Goal: Transaction & Acquisition: Purchase product/service

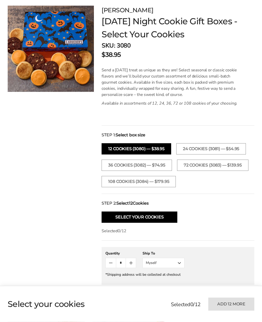
scroll to position [42, 0]
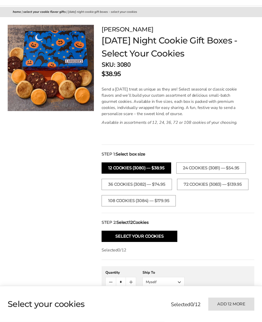
click at [196, 167] on button "24 Cookies (3081) — $54.95" at bounding box center [211, 168] width 70 height 11
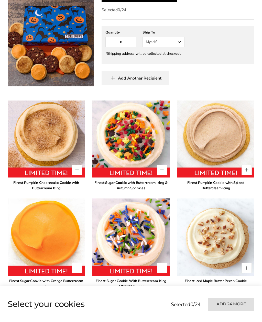
scroll to position [290, 0]
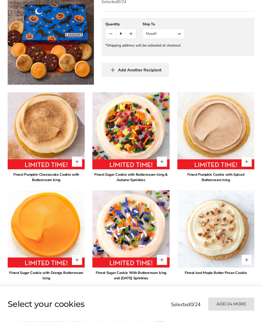
click at [247, 167] on button "Quantity button plus" at bounding box center [246, 162] width 10 height 10
type input "*"
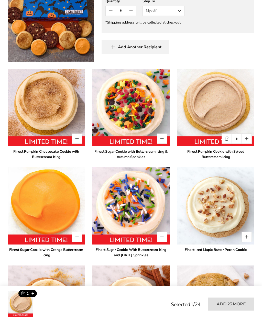
scroll to position [313, 0]
click at [163, 144] on button "Quantity button plus" at bounding box center [162, 138] width 10 height 10
type input "*"
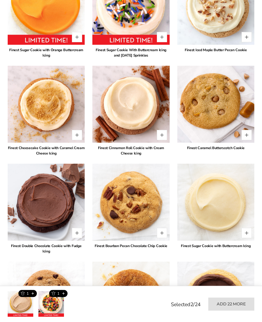
scroll to position [544, 0]
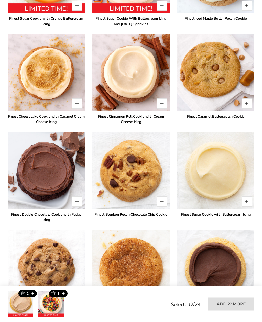
click at [248, 207] on button "Quantity button plus" at bounding box center [246, 202] width 10 height 10
click at [250, 206] on button "Quantity button plus" at bounding box center [246, 201] width 10 height 10
type input "*"
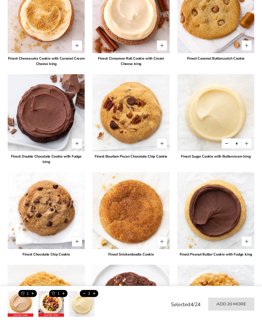
scroll to position [602, 0]
click at [163, 51] on button "Quantity button plus" at bounding box center [162, 45] width 10 height 10
type input "*"
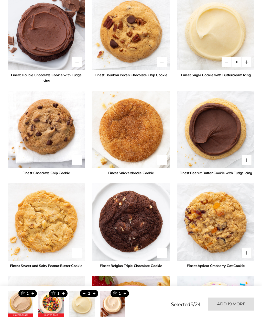
scroll to position [696, 0]
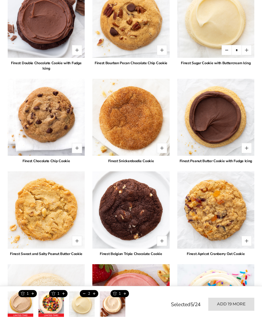
click at [80, 153] on button "Quantity button plus" at bounding box center [77, 148] width 10 height 10
click at [77, 153] on button "Quantity button plus" at bounding box center [77, 148] width 10 height 10
click at [75, 153] on button "Quantity button plus" at bounding box center [77, 148] width 10 height 10
type input "*"
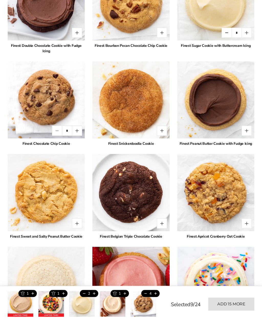
scroll to position [667, 0]
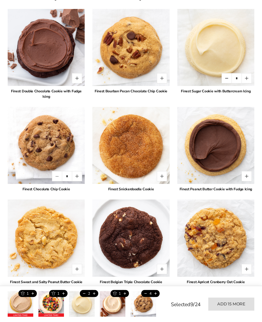
click at [245, 84] on button "Quantity button plus" at bounding box center [246, 78] width 10 height 10
click at [246, 83] on button "Quantity button plus" at bounding box center [246, 78] width 10 height 10
type input "*"
click at [76, 83] on button "Quantity button plus" at bounding box center [77, 78] width 10 height 10
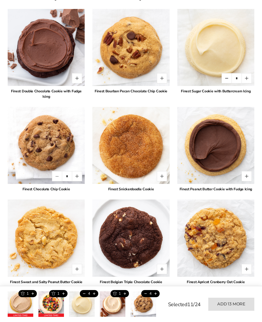
type input "*"
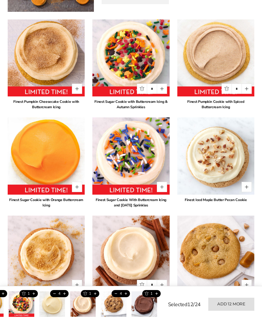
scroll to position [363, 0]
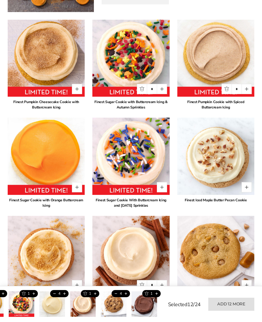
click at [248, 94] on button "Quantity button plus" at bounding box center [246, 89] width 10 height 10
type input "*"
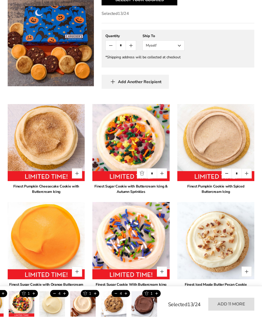
scroll to position [331, 0]
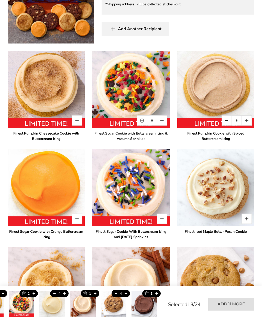
click at [164, 126] on button "Quantity button plus" at bounding box center [162, 120] width 10 height 10
type input "*"
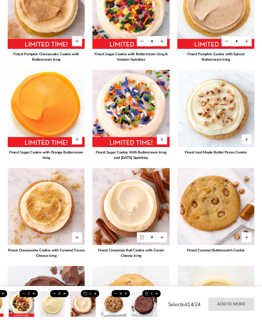
scroll to position [424, 0]
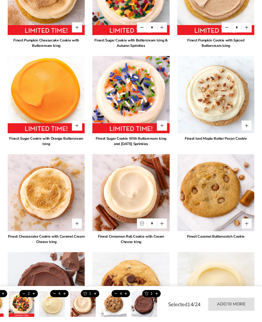
click at [164, 228] on button "Quantity button plus" at bounding box center [162, 223] width 10 height 10
type input "*"
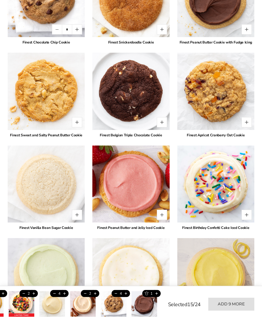
scroll to position [814, 0]
click at [245, 220] on button "Quantity button plus" at bounding box center [246, 215] width 10 height 10
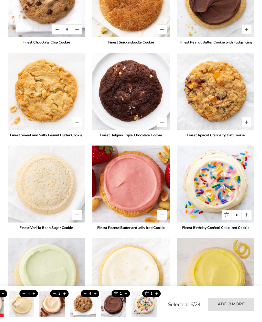
click at [246, 220] on button "Quantity button plus" at bounding box center [246, 215] width 10 height 10
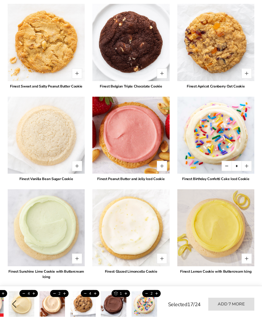
scroll to position [893, 0]
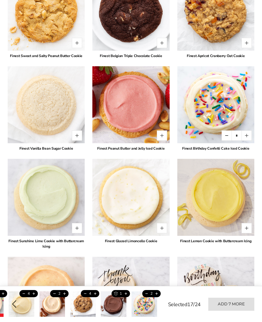
click at [245, 141] on button "Quantity button plus" at bounding box center [246, 135] width 10 height 10
click at [247, 141] on button "Quantity button plus" at bounding box center [246, 135] width 10 height 10
type input "*"
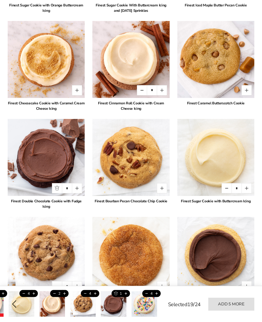
scroll to position [558, 0]
click at [81, 193] on button "Quantity button plus" at bounding box center [77, 188] width 10 height 10
type input "*"
click at [248, 95] on button "Quantity button plus" at bounding box center [246, 90] width 10 height 10
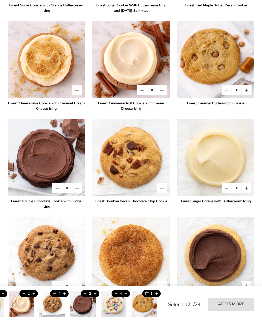
click at [248, 95] on button "Quantity button plus" at bounding box center [246, 90] width 10 height 10
type input "*"
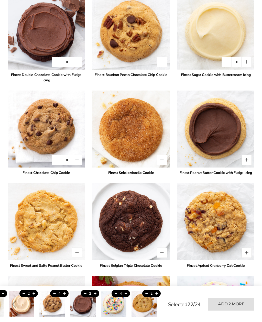
scroll to position [684, 0]
click at [81, 165] on button "Quantity button plus" at bounding box center [77, 160] width 10 height 10
click at [79, 165] on button "Quantity button plus" at bounding box center [77, 160] width 10 height 10
type input "*"
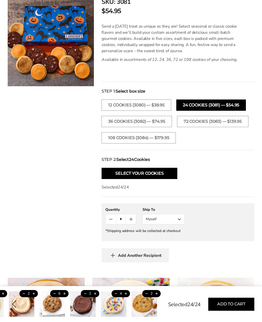
scroll to position [95, 0]
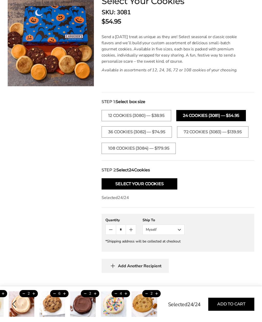
click at [229, 304] on button "Add to cart" at bounding box center [231, 303] width 46 height 13
type input "*"
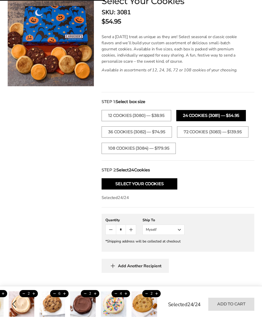
type input "*"
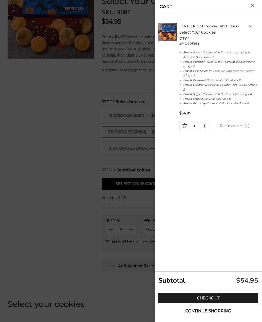
click at [56, 222] on div at bounding box center [131, 161] width 262 height 322
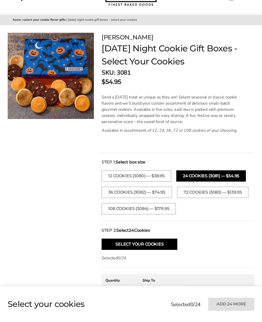
scroll to position [0, 0]
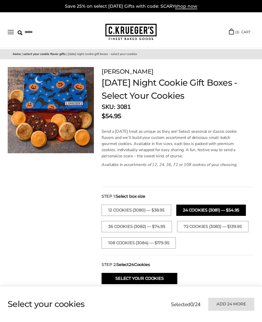
click at [242, 30] on link "( 1 ) CART" at bounding box center [239, 32] width 21 height 6
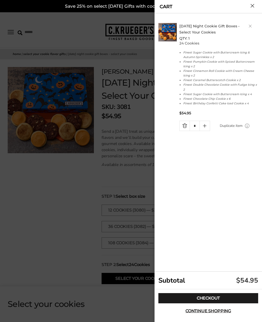
click at [224, 300] on link "Checkout" at bounding box center [208, 298] width 100 height 10
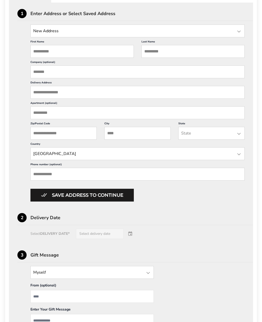
scroll to position [2, 0]
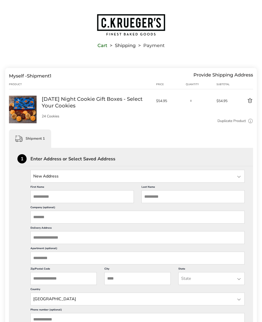
click at [96, 179] on input "State" at bounding box center [137, 176] width 214 height 13
type input "****"
click at [104, 196] on input "First Name" at bounding box center [81, 196] width 103 height 13
click at [114, 180] on input "****" at bounding box center [137, 176] width 214 height 13
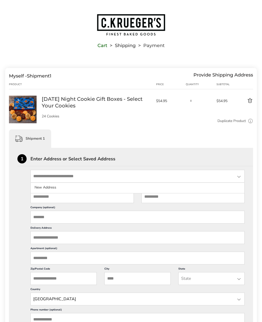
click at [77, 201] on input "First Name" at bounding box center [81, 196] width 103 height 13
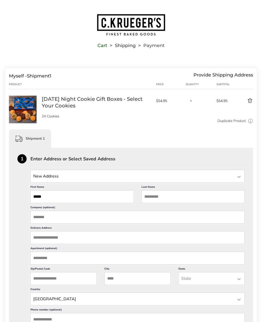
type input "*****"
click at [173, 202] on input "Last Name" at bounding box center [192, 196] width 103 height 13
type input "******"
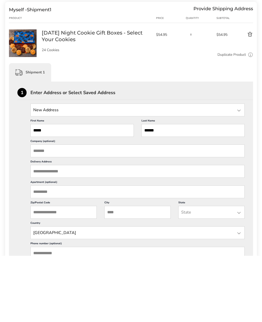
click at [142, 231] on input "Delivery Address" at bounding box center [137, 237] width 214 height 13
type input "**"
type input "**********"
type input "*****"
type input "******"
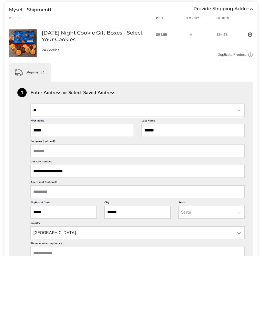
type input "**"
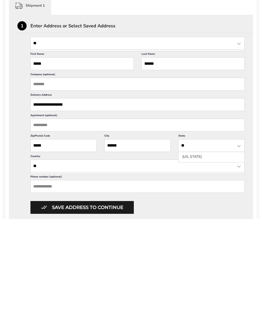
click at [190, 255] on li "Ohio" at bounding box center [211, 259] width 66 height 9
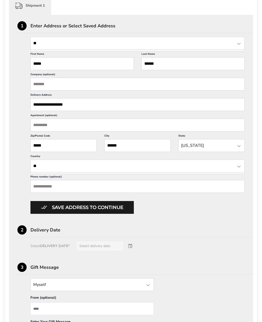
click at [133, 193] on input "Phone number (optional)" at bounding box center [137, 186] width 214 height 13
type input "**********"
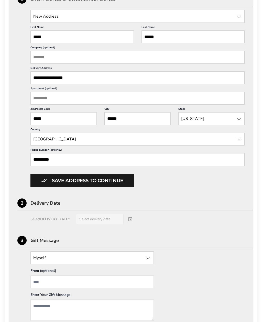
scroll to position [194, 0]
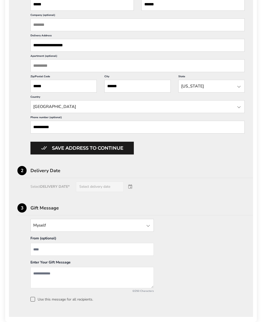
click at [133, 192] on div "Select DELIVERY DATE* Select delivery date" at bounding box center [130, 187] width 227 height 10
click at [117, 155] on button "Save address to continue" at bounding box center [81, 148] width 103 height 13
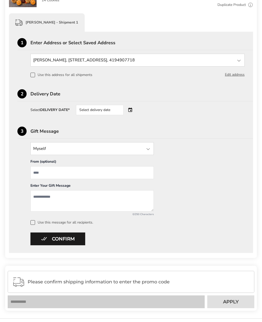
scroll to position [65, 0]
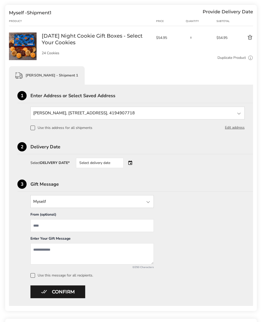
click at [133, 163] on div "Select delivery date" at bounding box center [107, 163] width 62 height 10
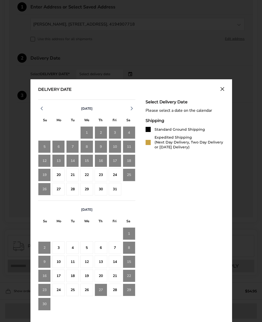
scroll to position [112, 0]
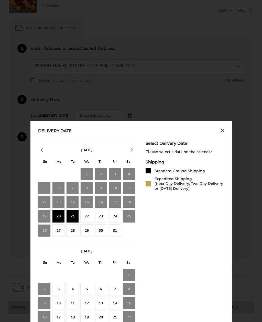
click at [58, 217] on div "20" at bounding box center [58, 216] width 13 height 13
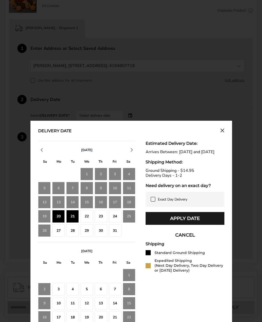
click at [113, 206] on div "17" at bounding box center [115, 202] width 13 height 13
click at [58, 221] on div "20" at bounding box center [58, 216] width 13 height 13
click at [115, 204] on div "17" at bounding box center [115, 202] width 13 height 13
click at [193, 225] on button "Apply Date" at bounding box center [184, 218] width 79 height 13
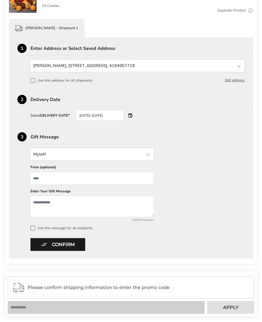
click at [77, 246] on button "Confirm" at bounding box center [57, 244] width 55 height 13
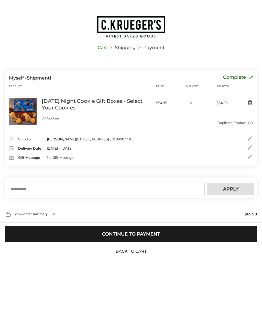
click at [128, 195] on input "text" at bounding box center [106, 188] width 197 height 13
type input "*****"
click at [232, 195] on button "Apply" at bounding box center [230, 188] width 47 height 13
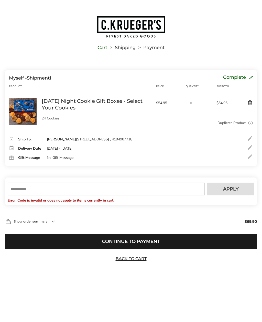
click at [114, 195] on input "text" at bounding box center [106, 188] width 197 height 13
type input "******"
click at [234, 191] on span "Apply" at bounding box center [231, 189] width 16 height 5
click at [117, 195] on input "text" at bounding box center [106, 188] width 197 height 13
type input "******"
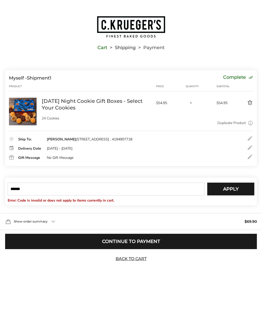
click at [231, 191] on span "Apply" at bounding box center [231, 189] width 16 height 5
